Goal: Task Accomplishment & Management: Complete application form

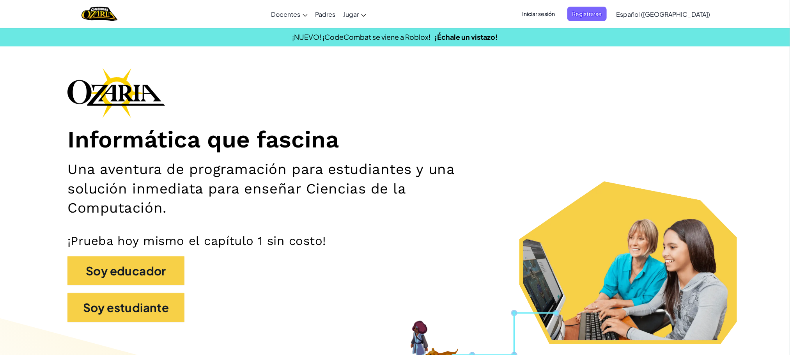
click at [526, 13] on span "Iniciar sesión" at bounding box center [538, 14] width 42 height 14
click at [526, 12] on span "Iniciar sesión" at bounding box center [538, 14] width 42 height 14
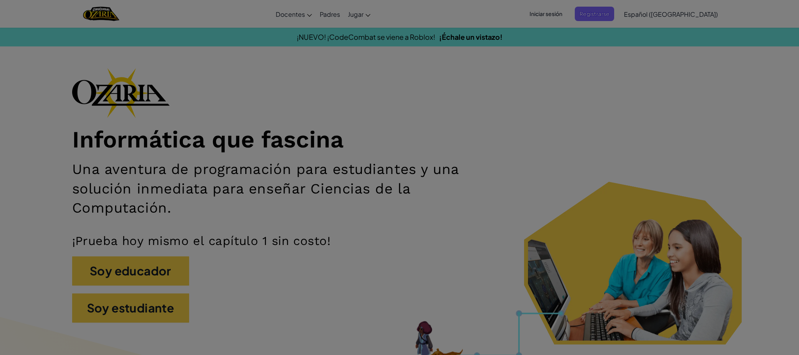
type input "[EMAIL_ADDRESS][DOMAIN_NAME]"
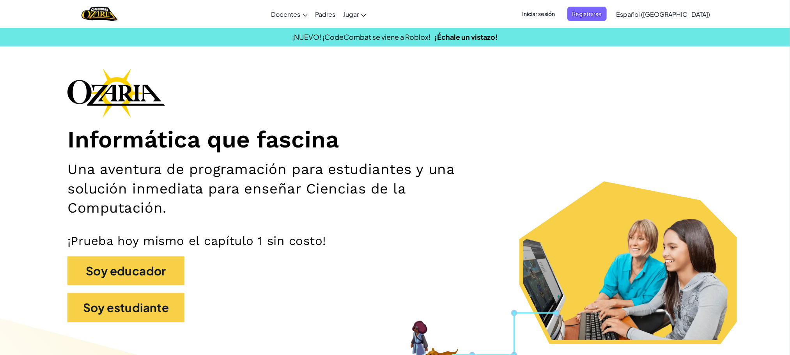
click at [526, 16] on span "Iniciar sesión" at bounding box center [538, 14] width 42 height 14
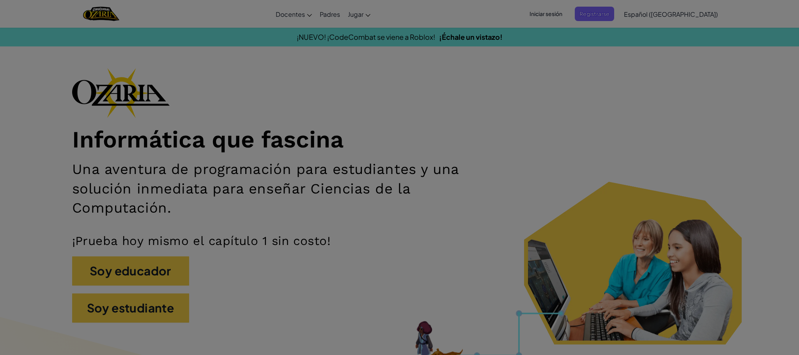
type input "[EMAIL_ADDRESS][DOMAIN_NAME]"
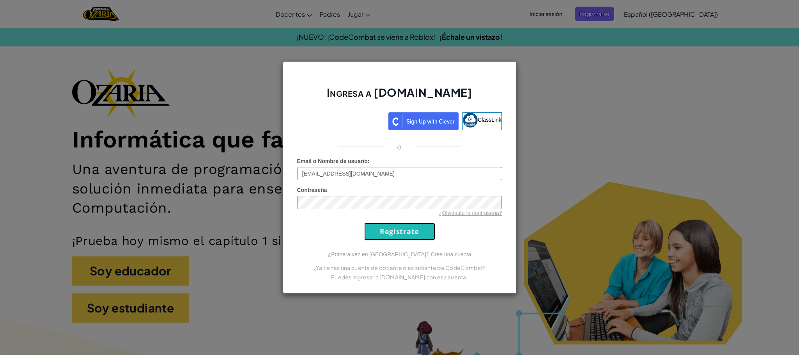
click at [399, 228] on input "Regístrate" at bounding box center [399, 232] width 71 height 18
click at [399, 236] on input "Regístrate" at bounding box center [399, 232] width 71 height 18
click at [395, 223] on form "Email o Nombre de usuario : [EMAIL_ADDRESS][DOMAIN_NAME] Contraseña ¿Olvidaste …" at bounding box center [399, 198] width 205 height 83
click at [399, 232] on input "Regístrate" at bounding box center [399, 232] width 71 height 18
